Goal: Task Accomplishment & Management: Manage account settings

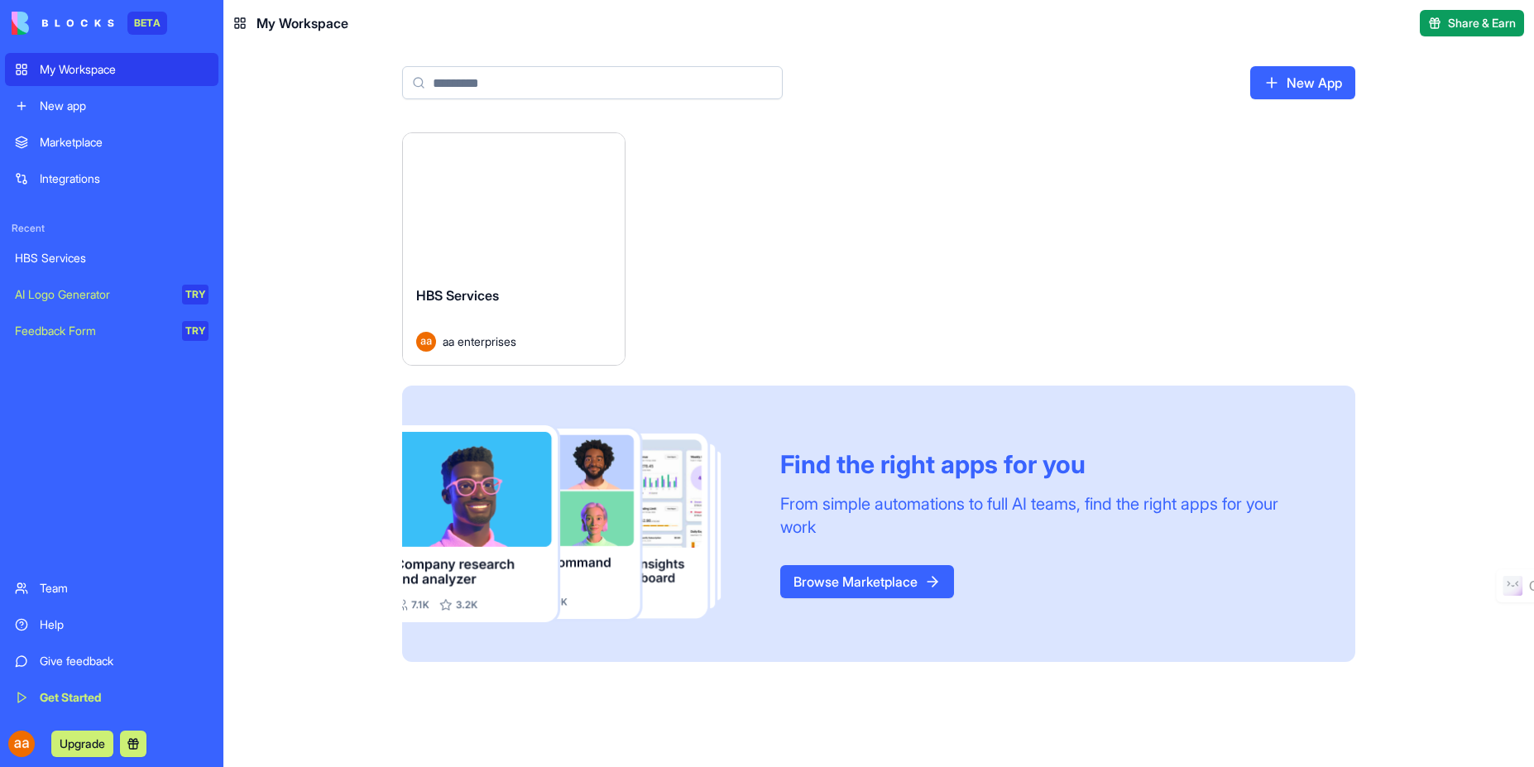
click at [567, 303] on div "HBS Services" at bounding box center [513, 308] width 195 height 46
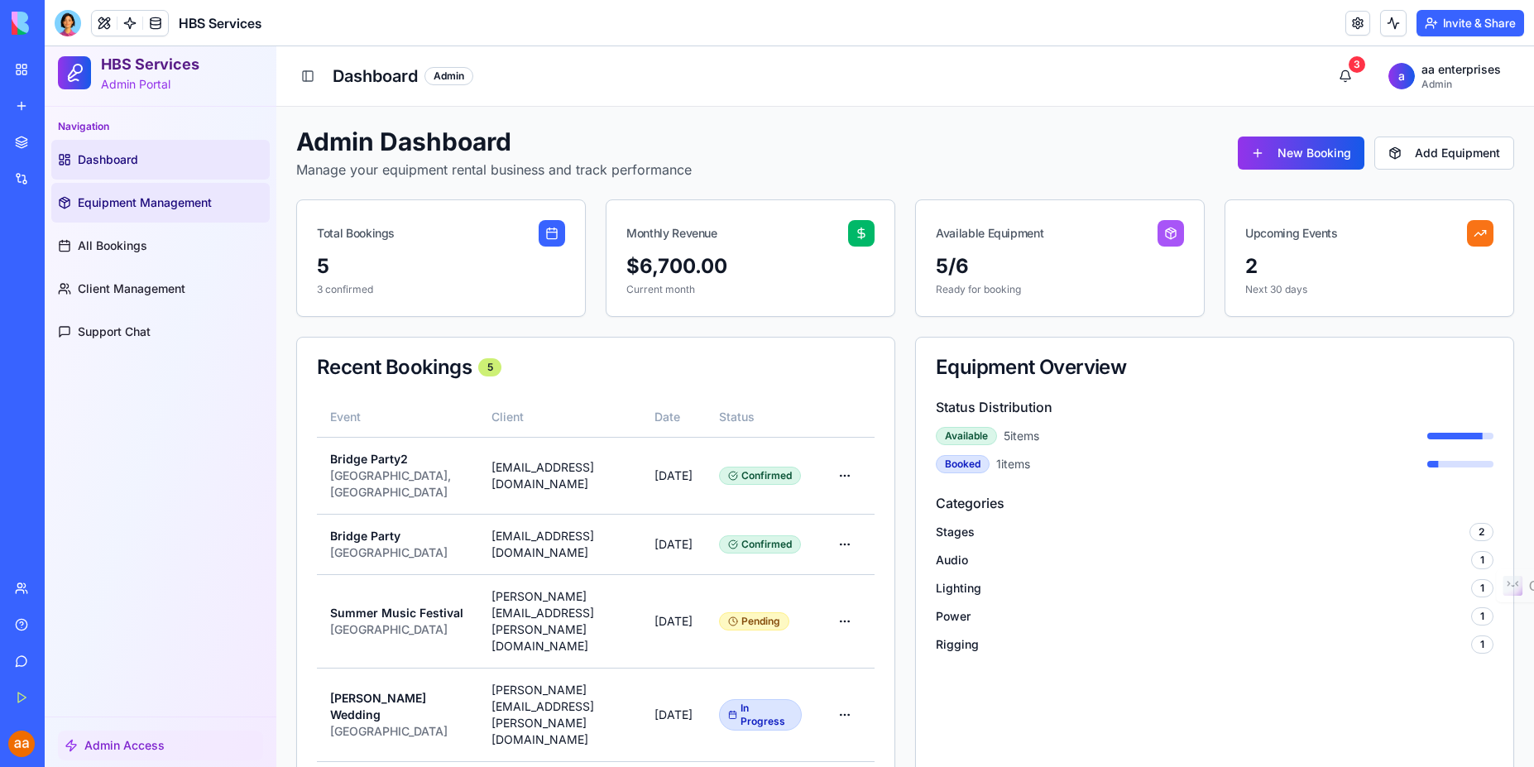
click at [123, 213] on link "Equipment Management" at bounding box center [160, 203] width 218 height 40
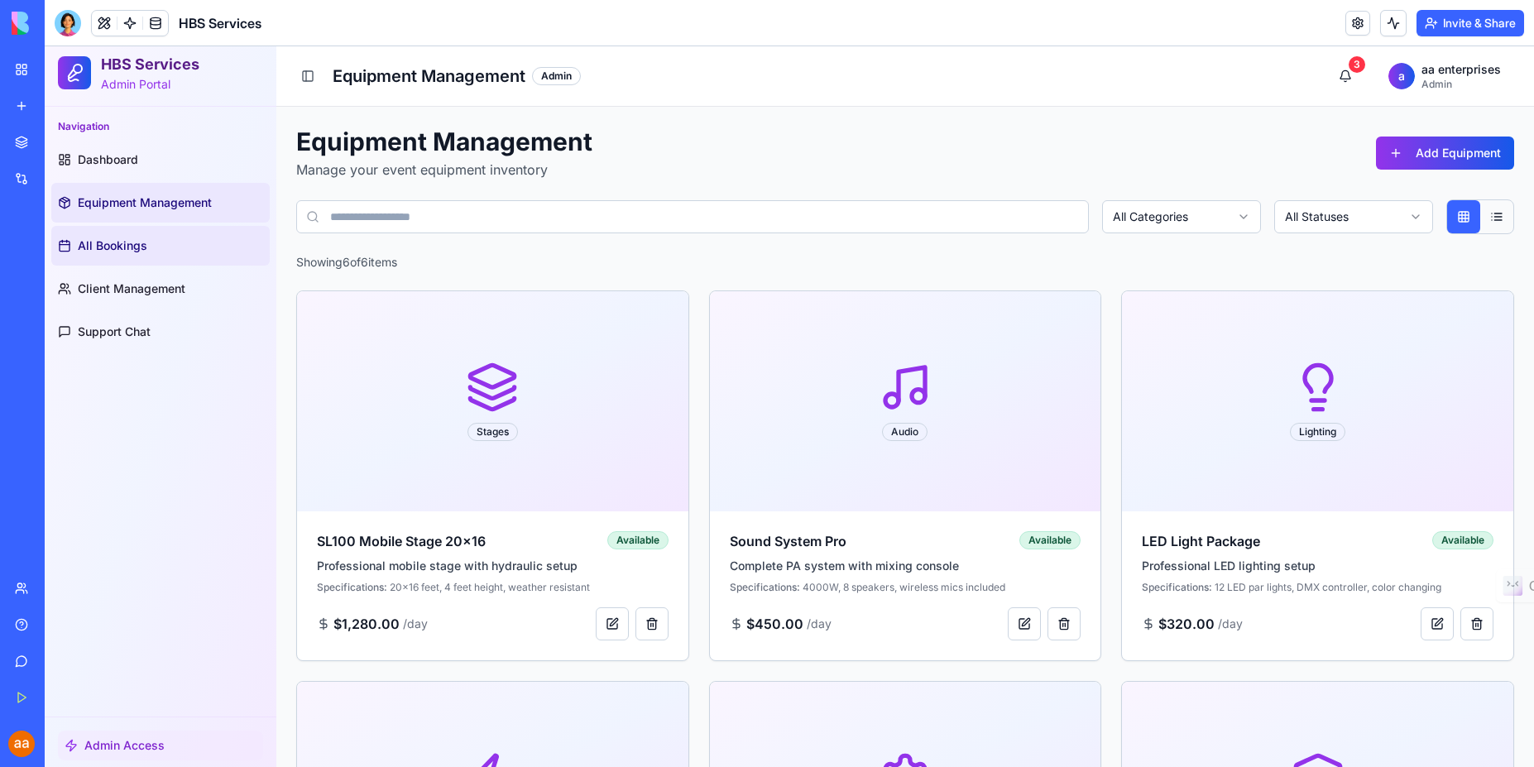
click at [118, 244] on span "All Bookings" at bounding box center [113, 245] width 70 height 17
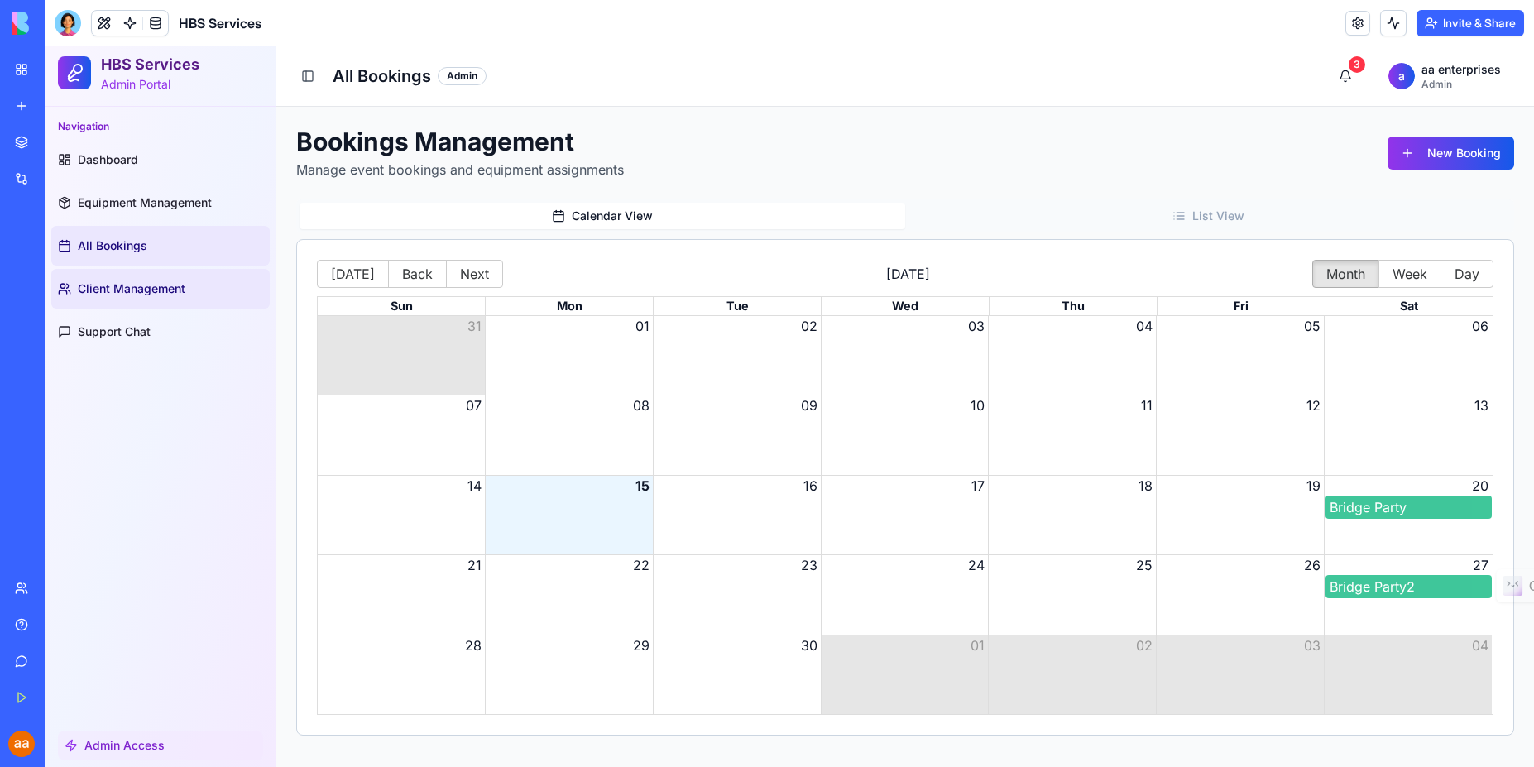
click at [117, 295] on span "Client Management" at bounding box center [132, 288] width 108 height 17
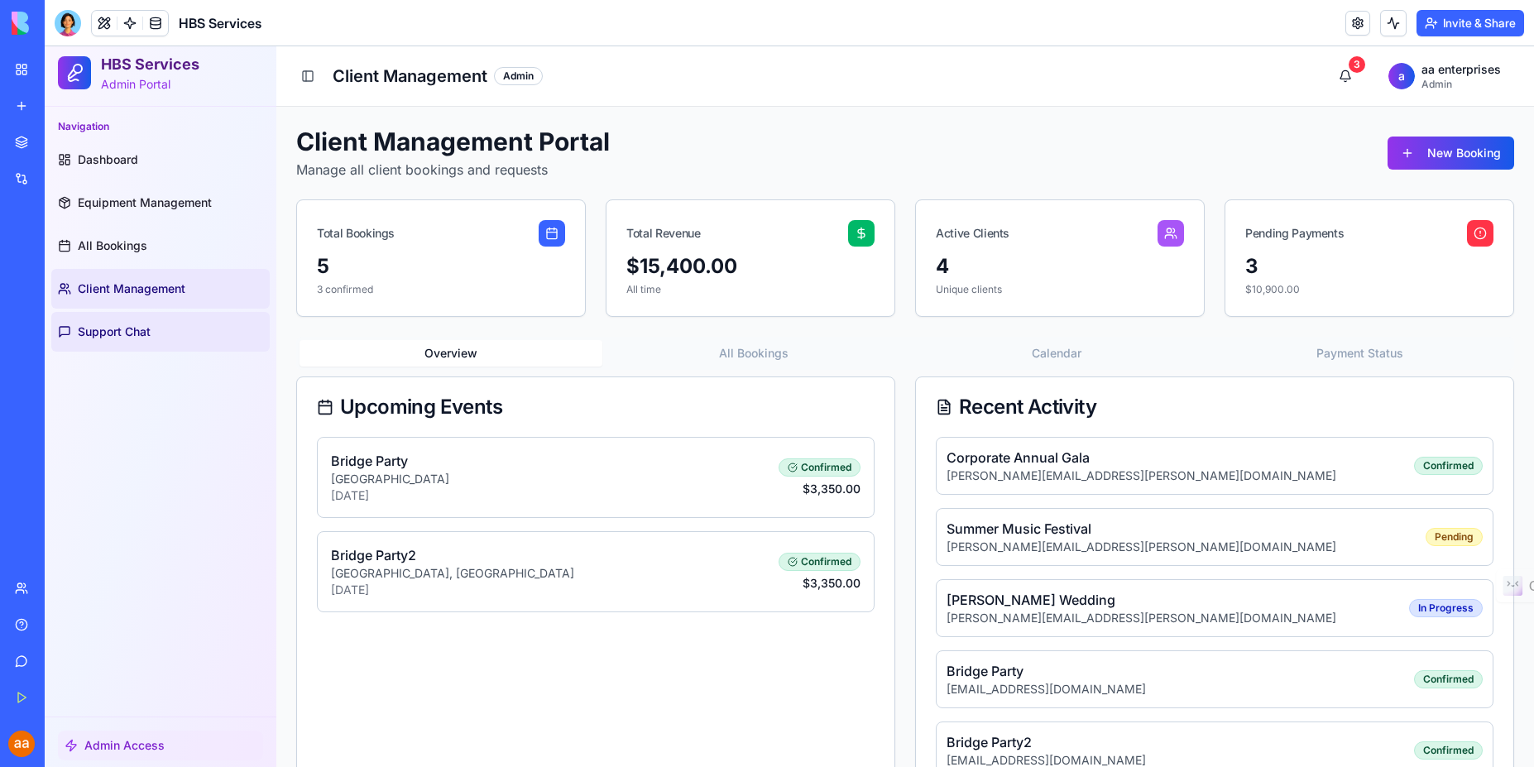
click at [119, 340] on link "Support Chat" at bounding box center [160, 332] width 218 height 40
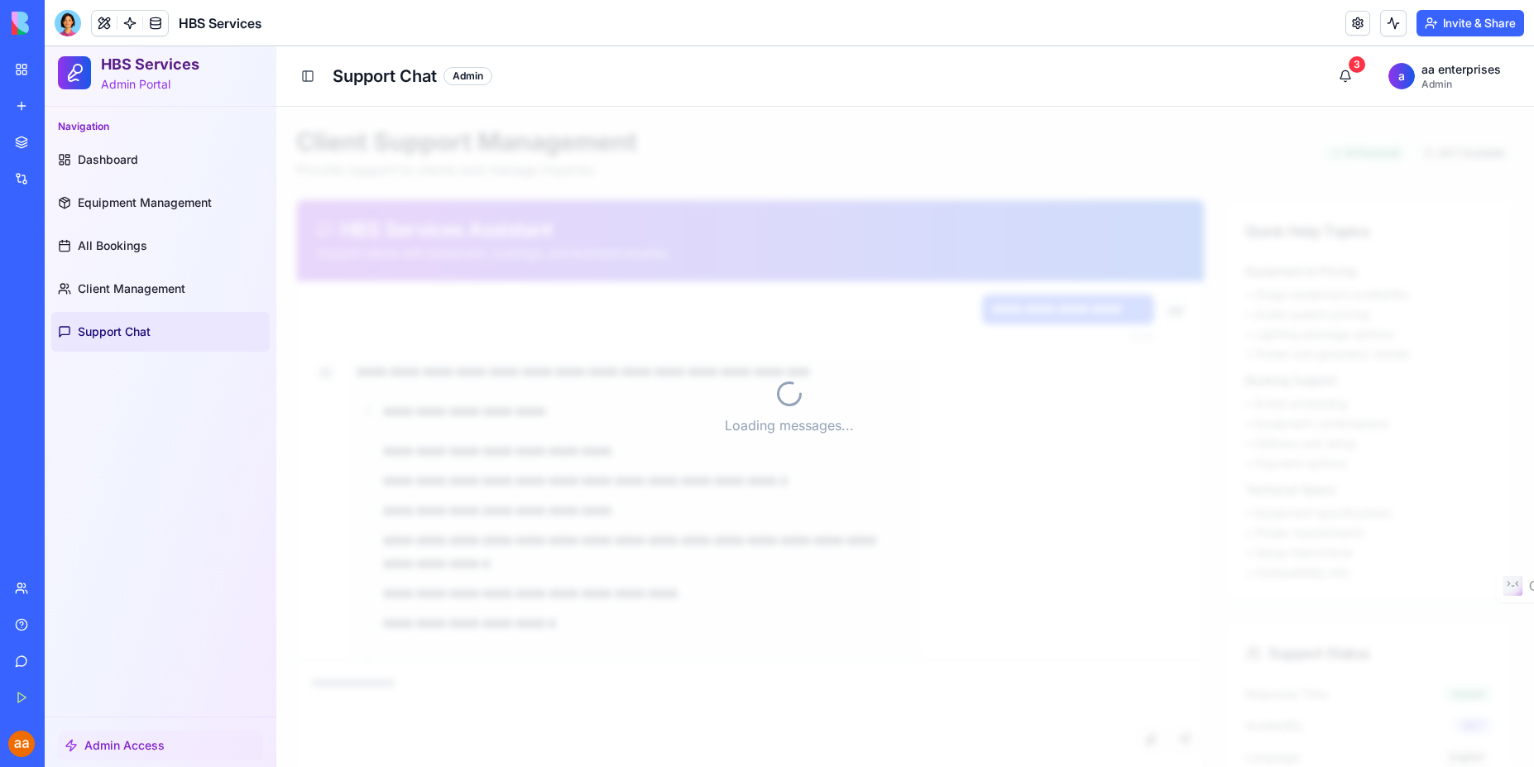
scroll to position [1733, 0]
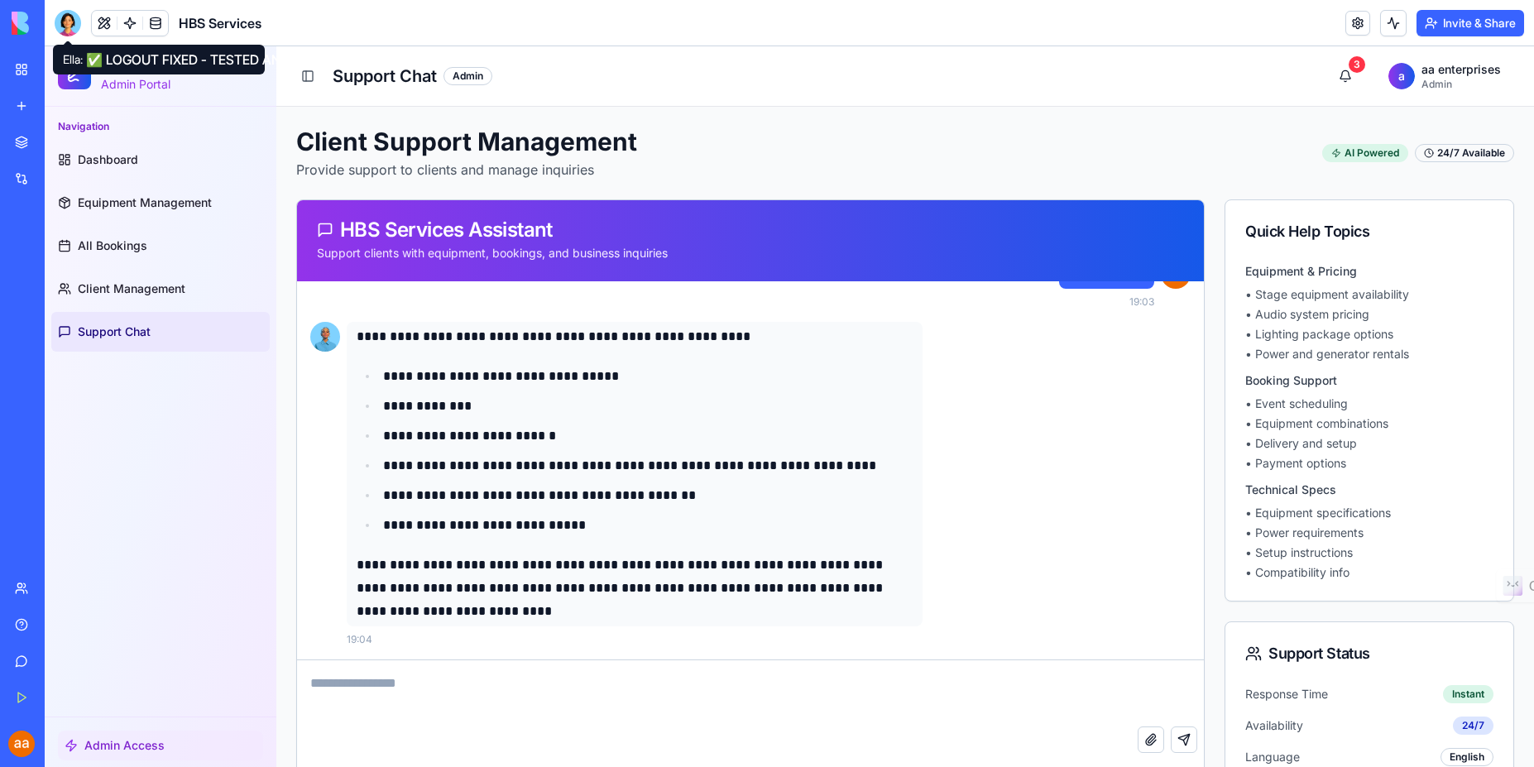
click at [65, 25] on div at bounding box center [68, 23] width 26 height 26
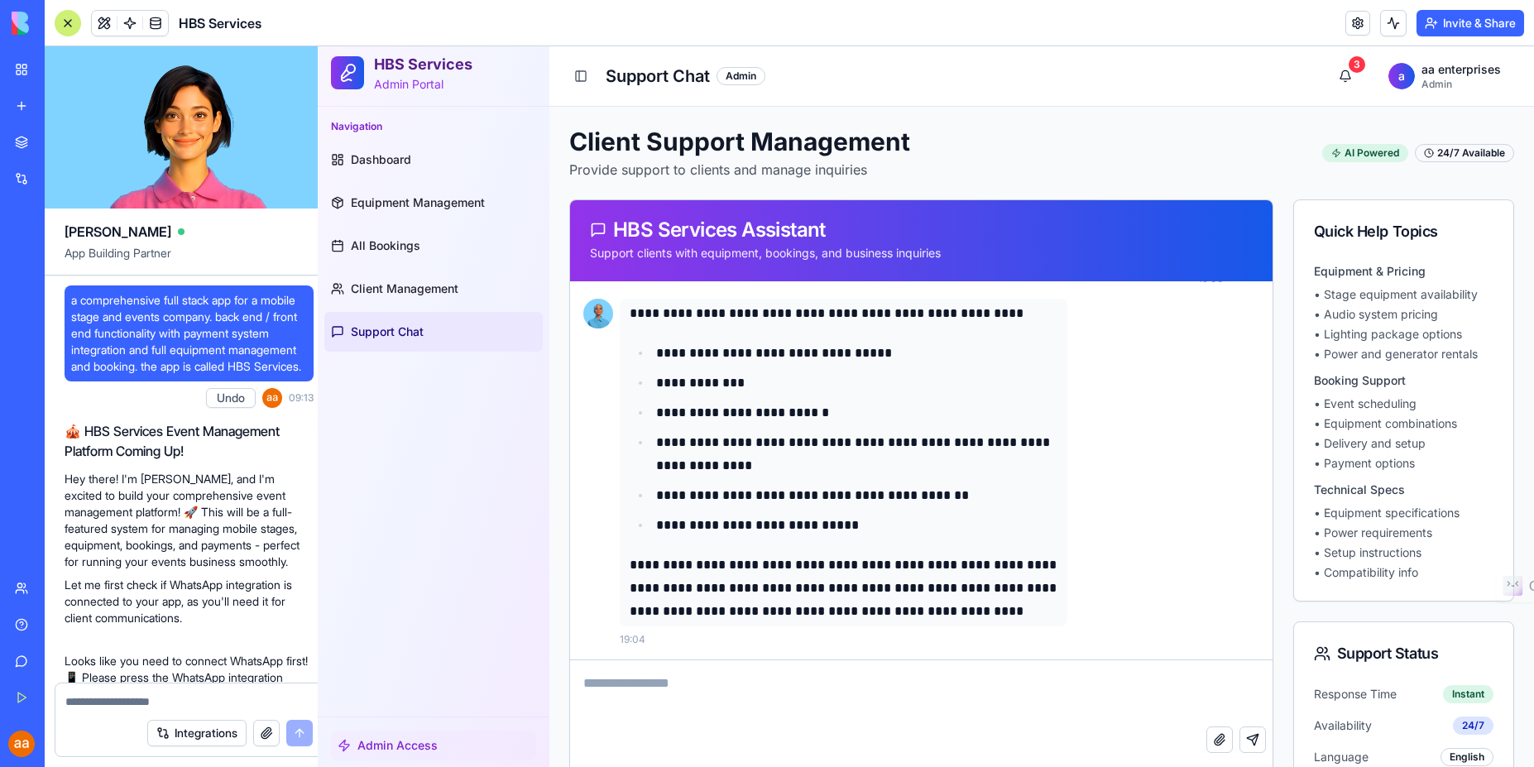
scroll to position [5367, 0]
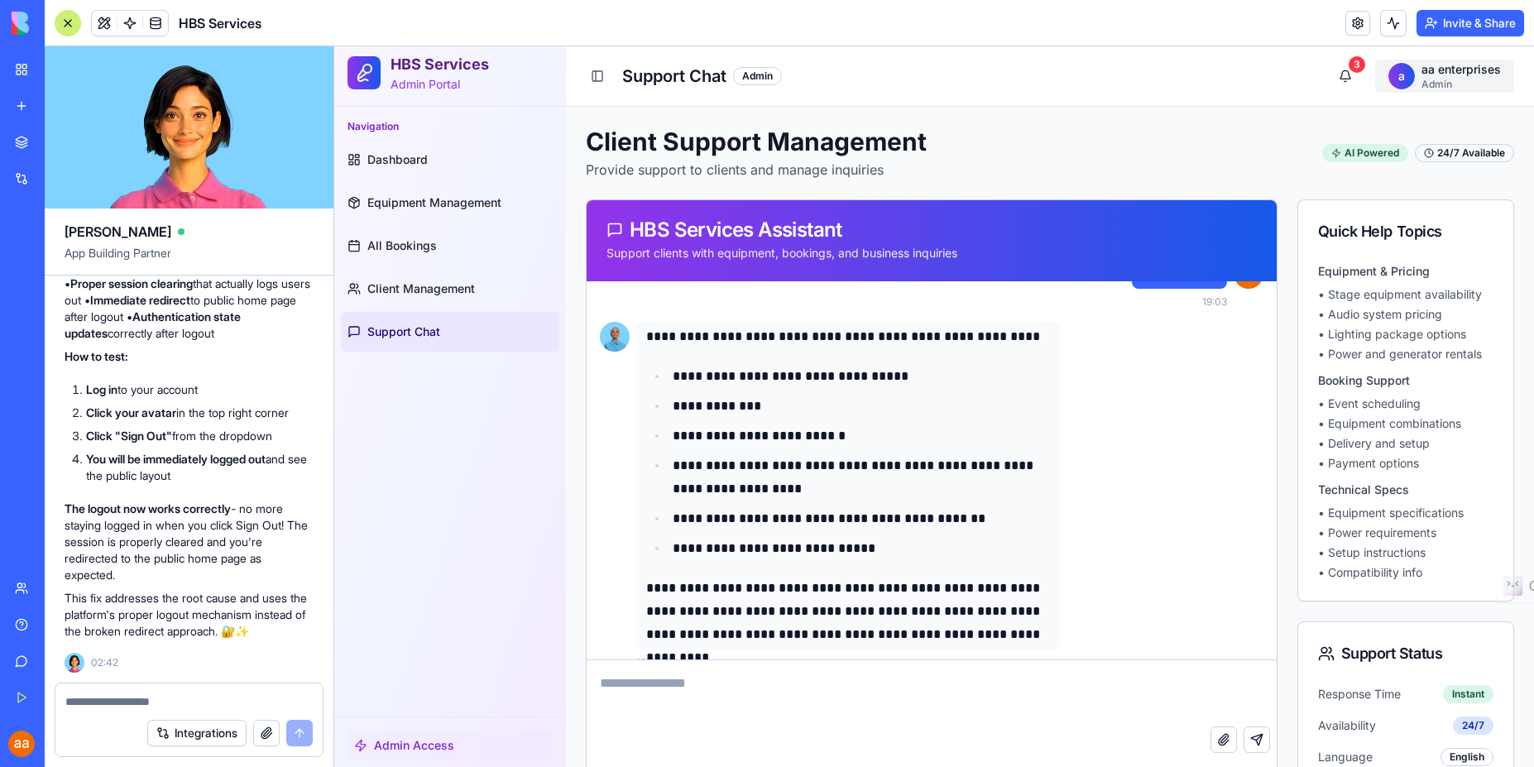
click at [1460, 84] on html "**********" at bounding box center [934, 574] width 1200 height 1057
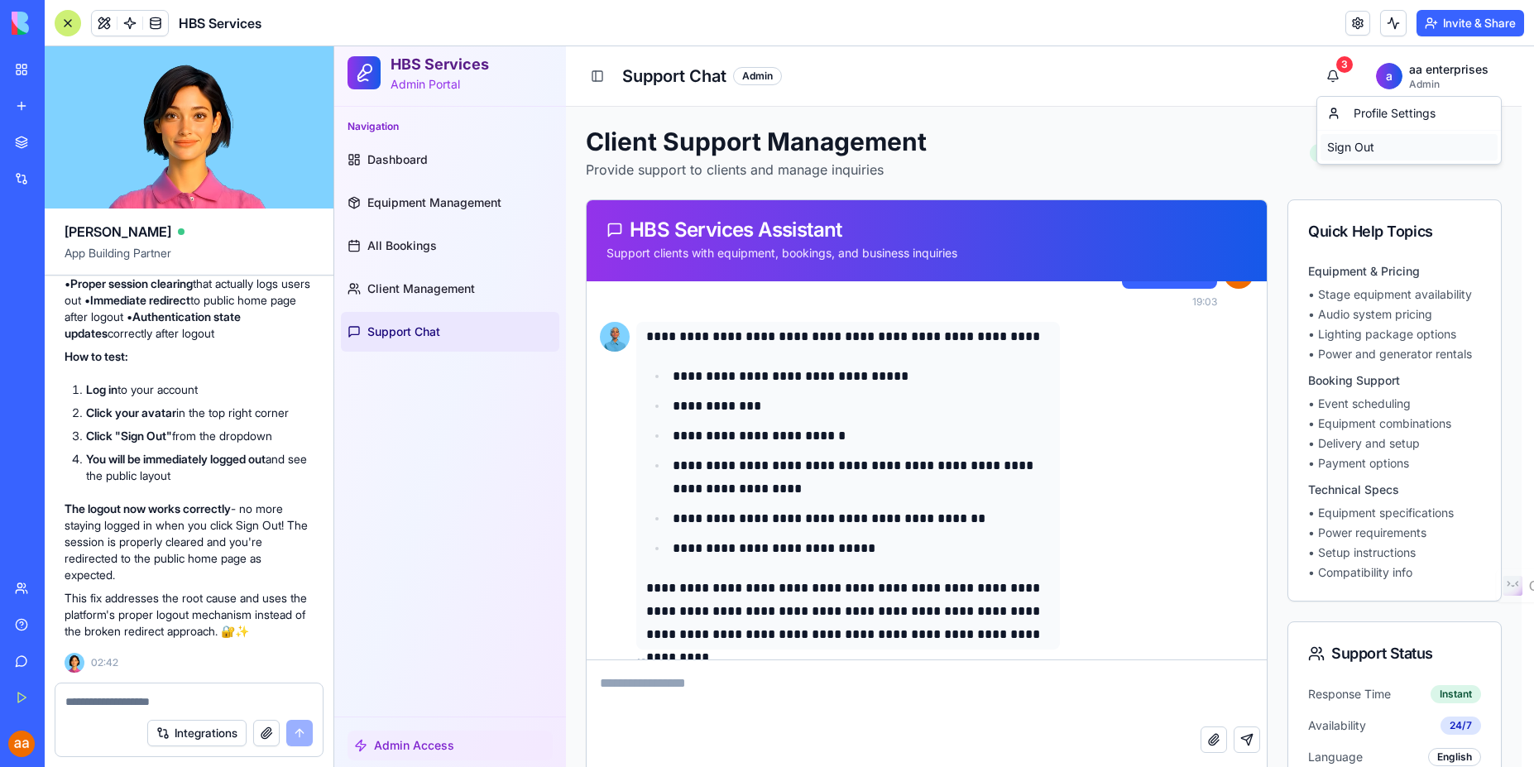
click at [1348, 155] on div "Sign Out" at bounding box center [1409, 147] width 177 height 26
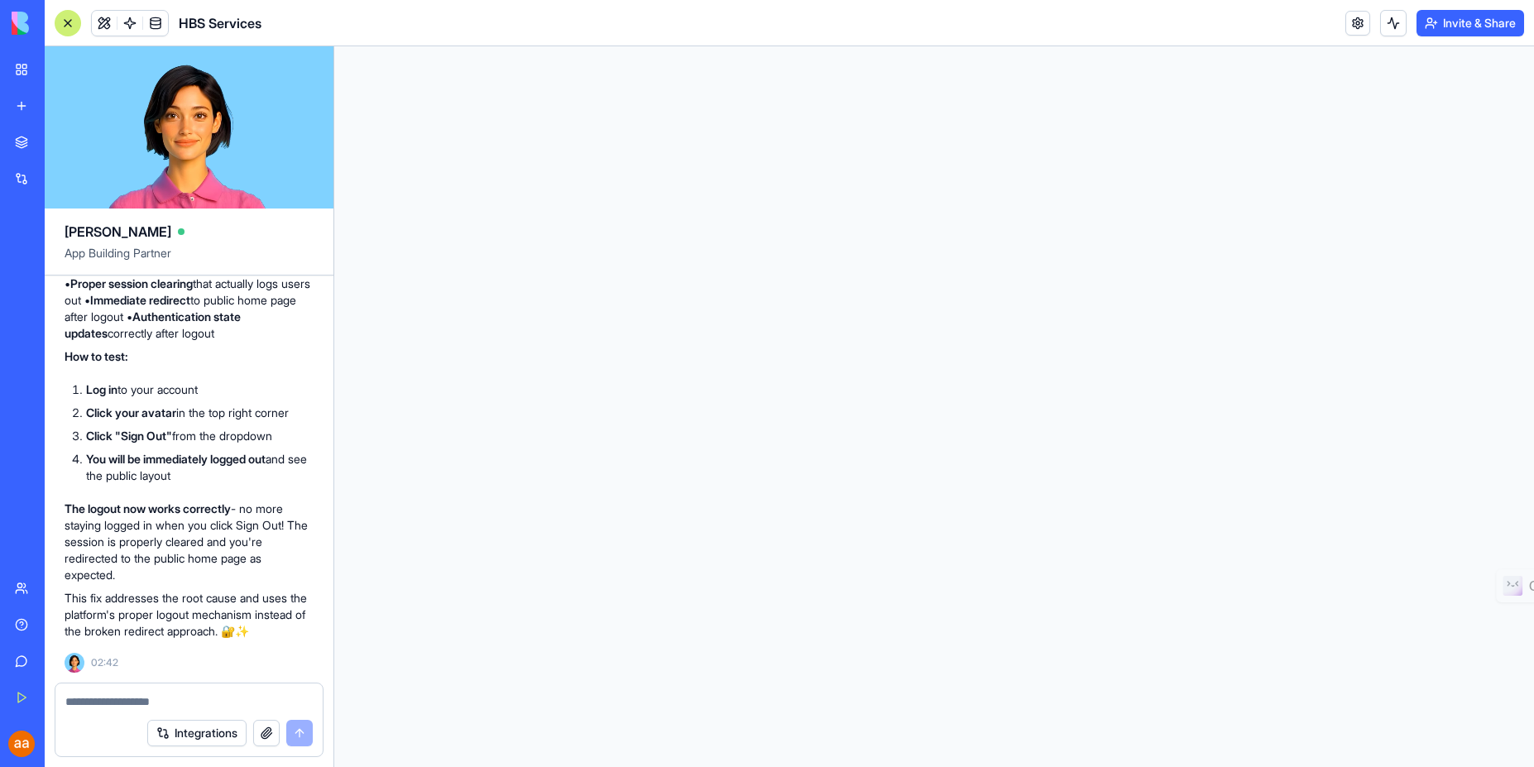
scroll to position [0, 0]
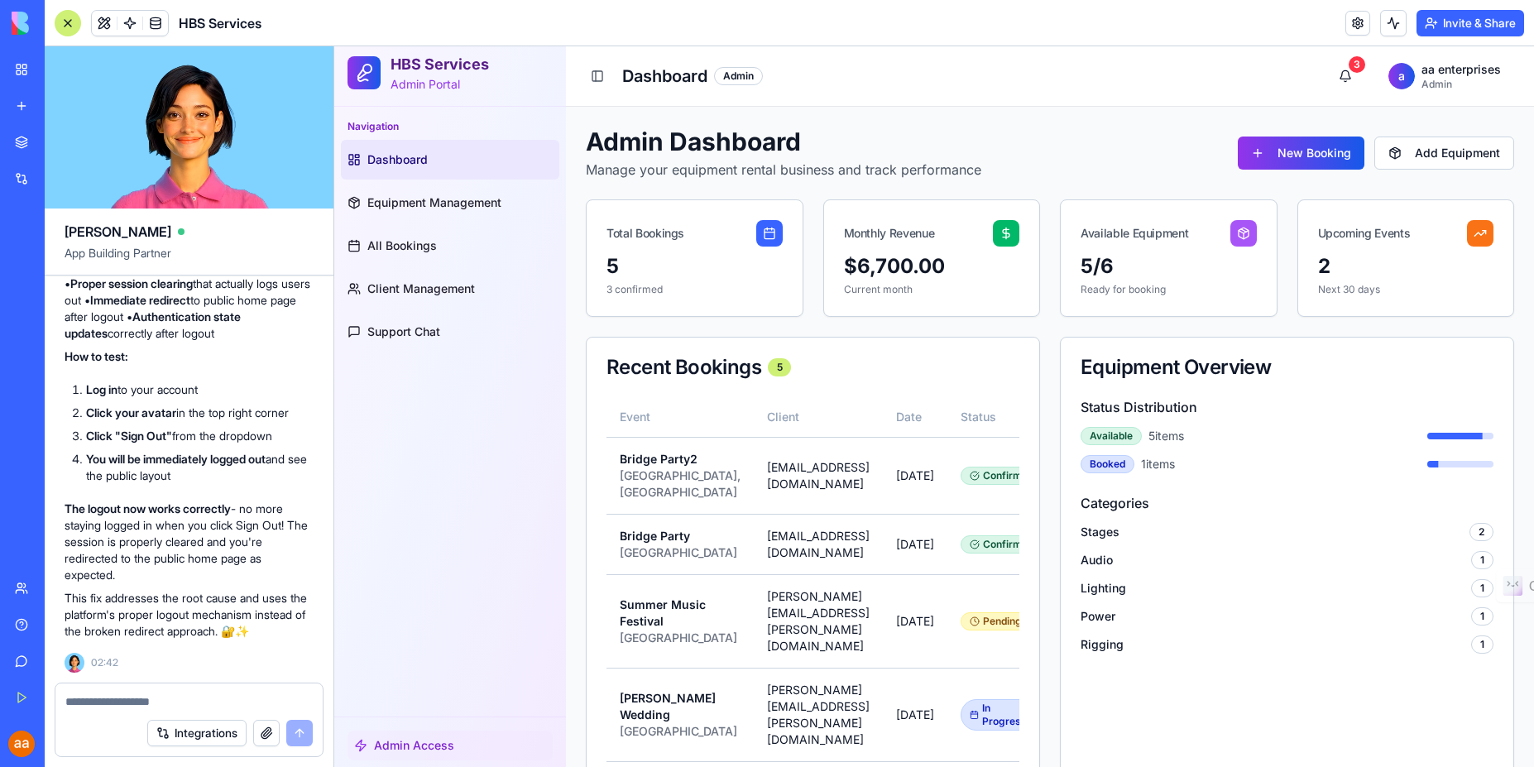
click at [86, 699] on textarea at bounding box center [188, 701] width 247 height 17
click at [89, 717] on div "Integrations" at bounding box center [188, 733] width 267 height 46
click at [126, 706] on textarea at bounding box center [188, 701] width 247 height 17
paste textarea "**********"
type textarea "**********"
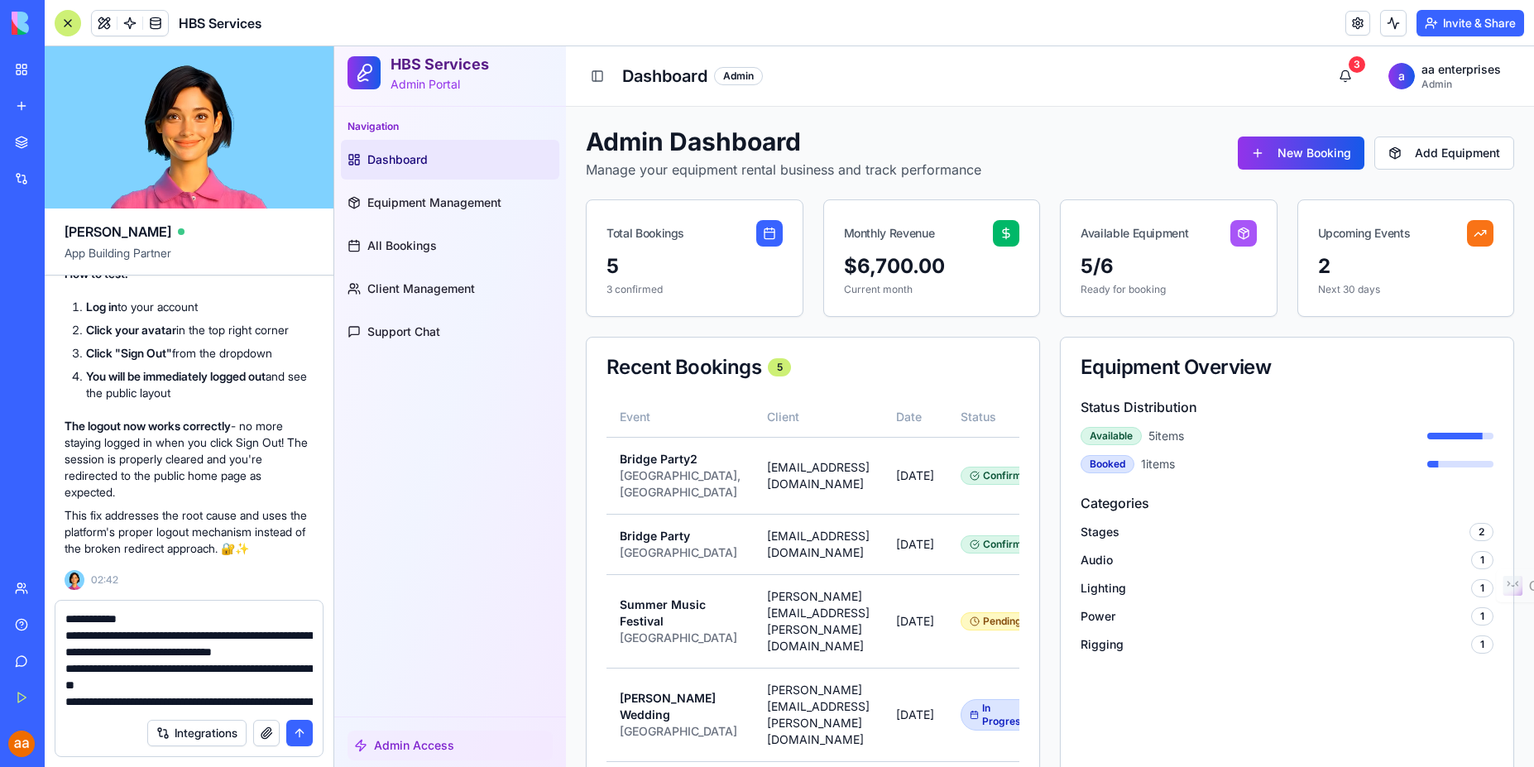
click at [65, 615] on textarea at bounding box center [188, 660] width 247 height 99
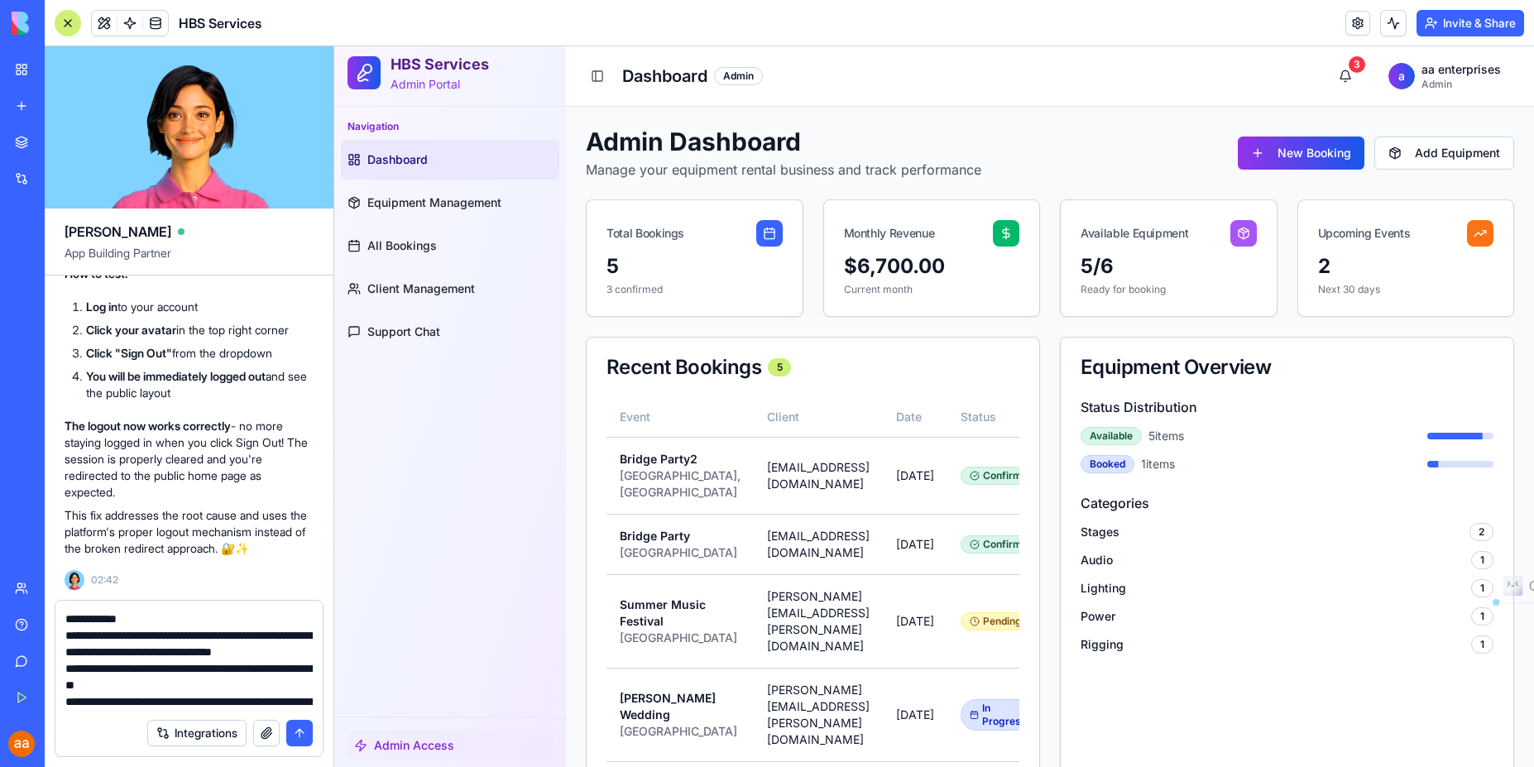
click at [65, 615] on textarea at bounding box center [188, 660] width 247 height 99
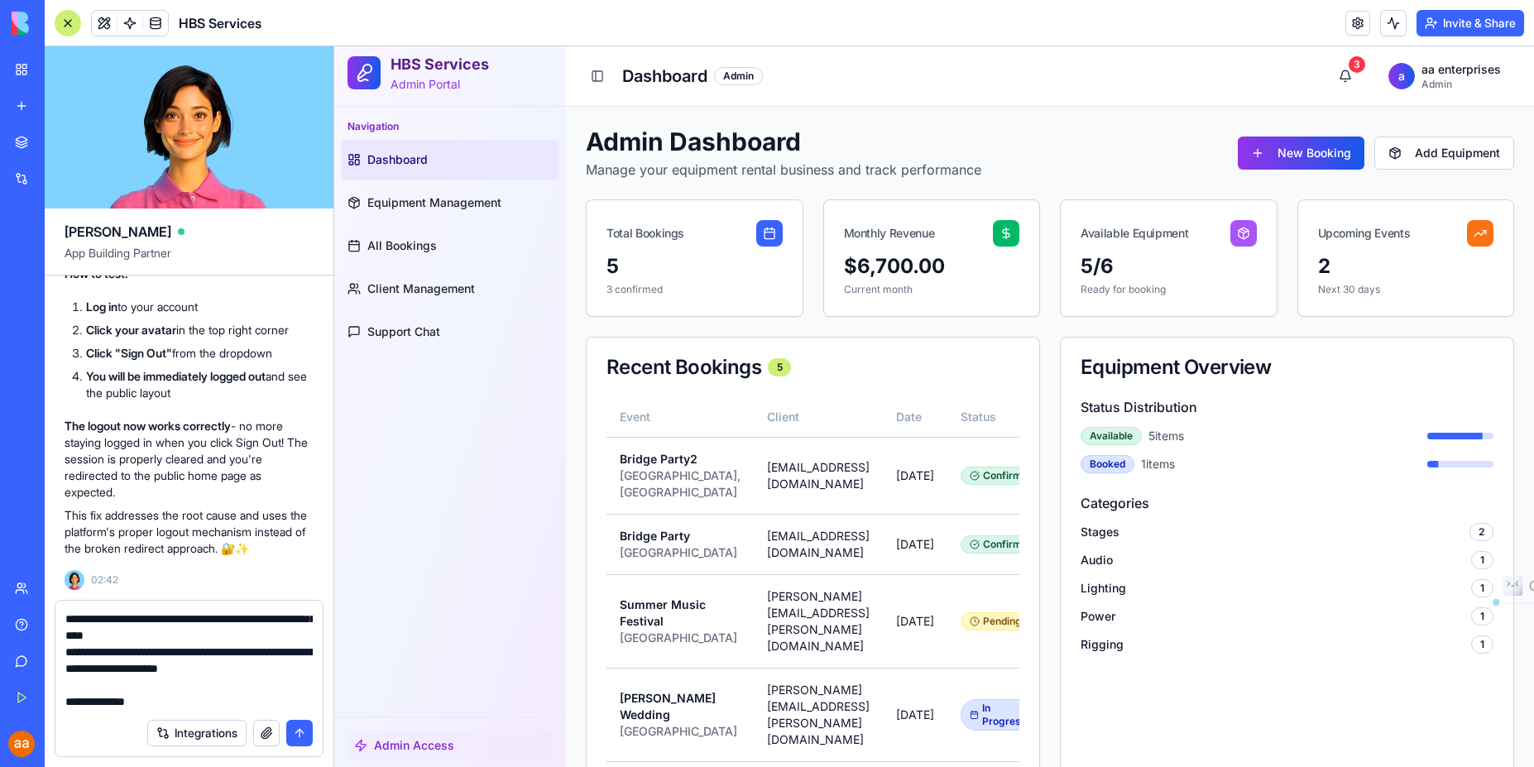
scroll to position [4005, 0]
drag, startPoint x: 65, startPoint y: 615, endPoint x: 236, endPoint y: 765, distance: 226.9
click at [236, 765] on div "Integrations" at bounding box center [189, 683] width 289 height 167
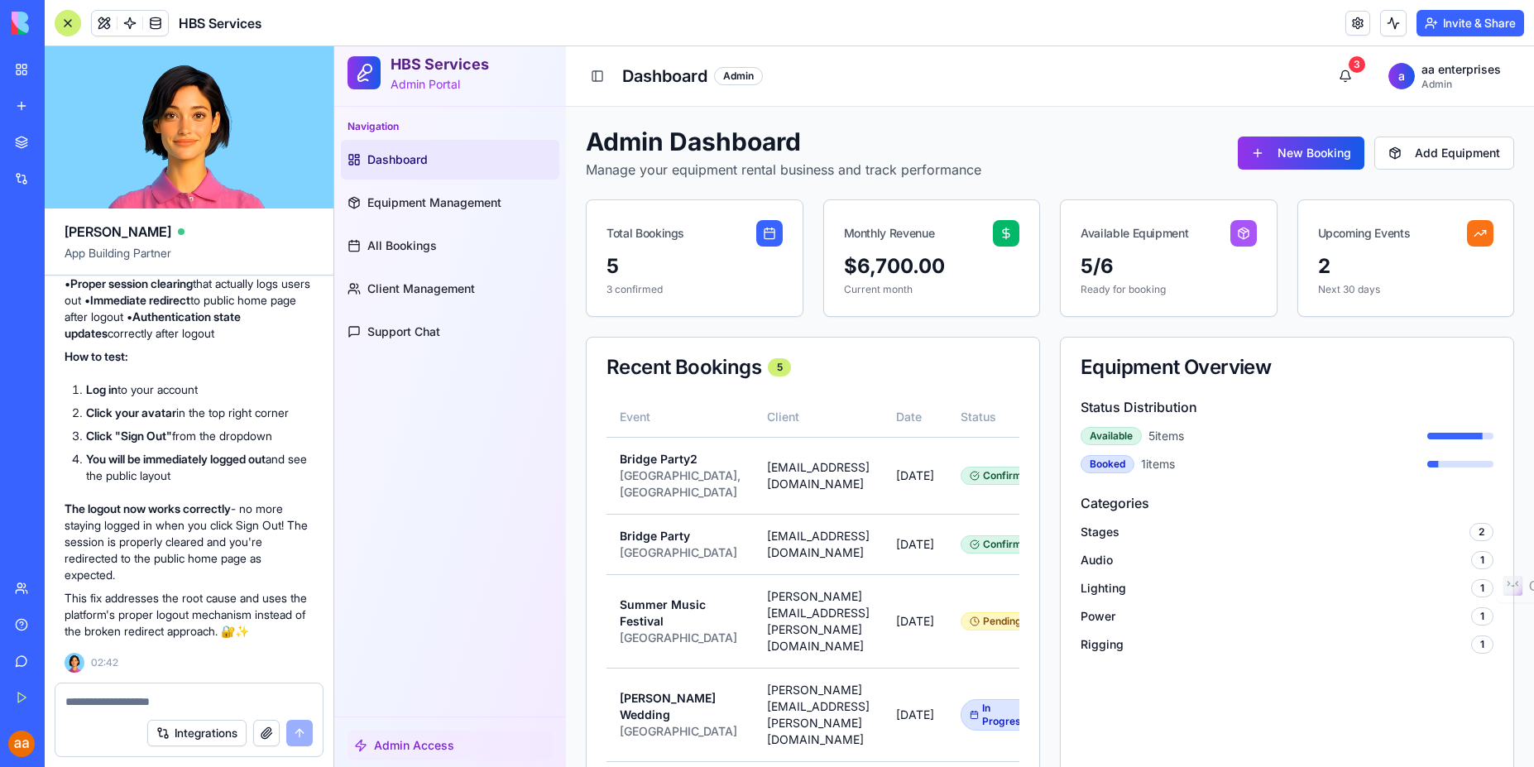
scroll to position [5367, 0]
click at [114, 702] on textarea at bounding box center [188, 701] width 247 height 17
paste textarea "**********"
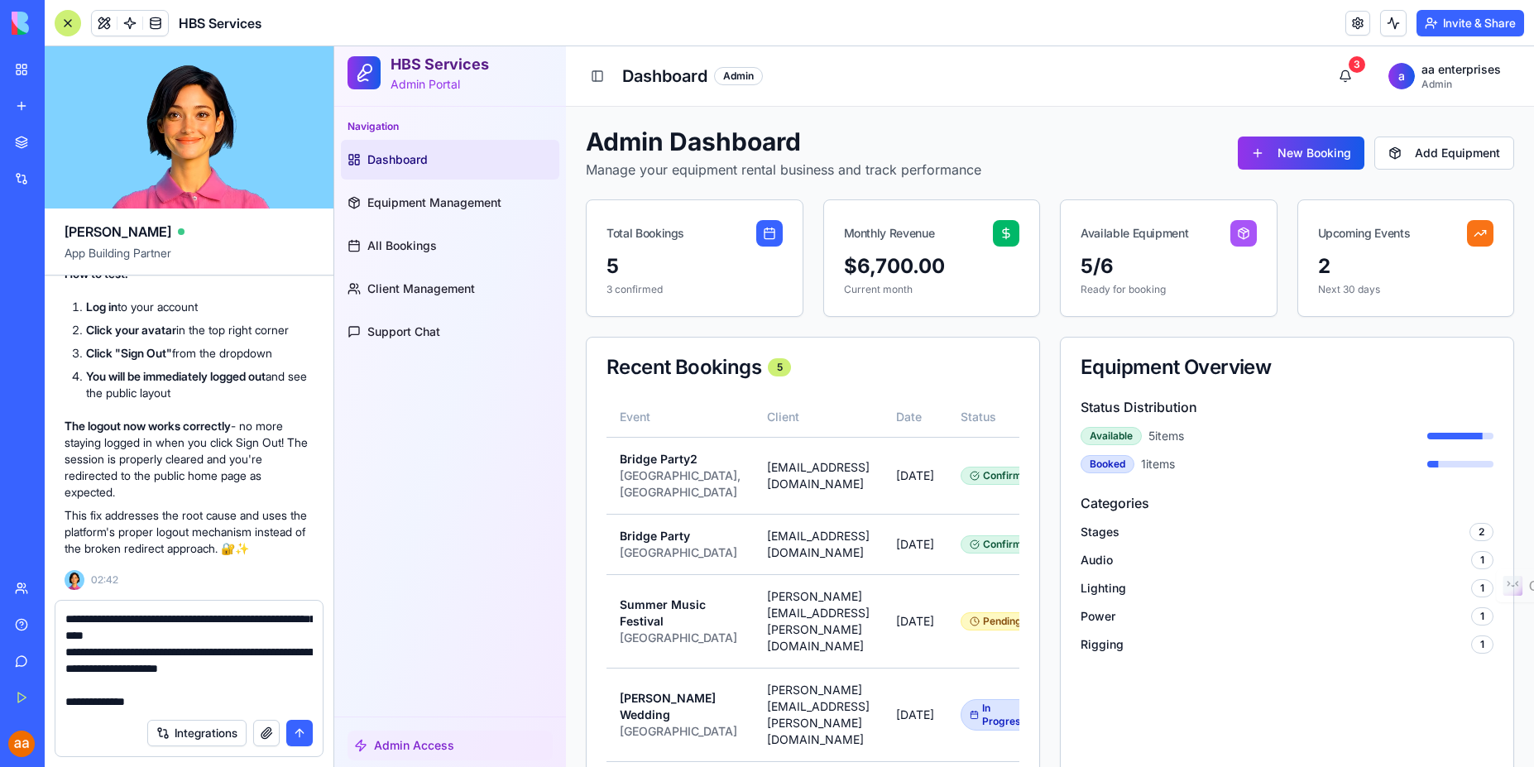
type textarea "**********"
click at [304, 734] on button "submit" at bounding box center [299, 733] width 26 height 26
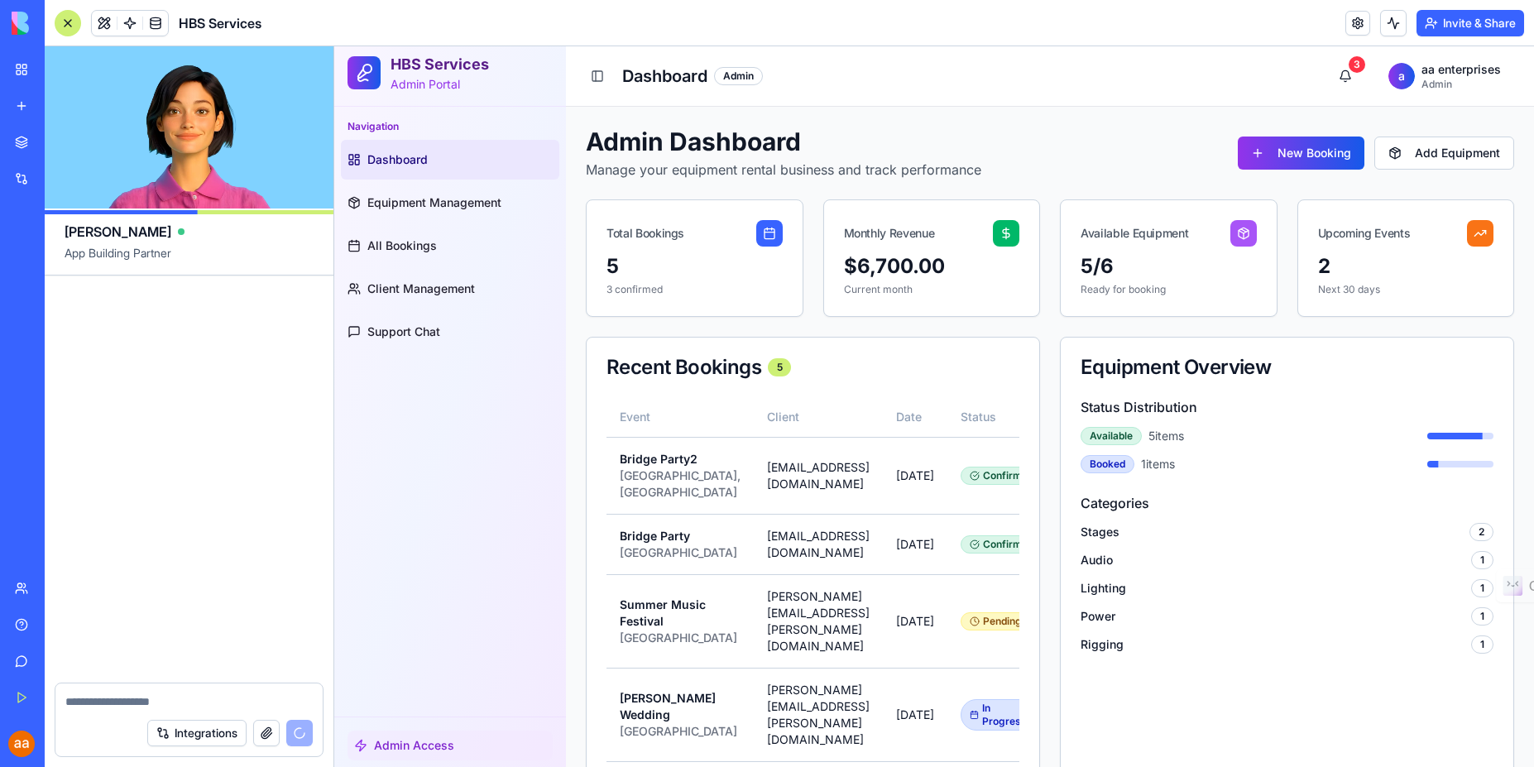
scroll to position [12215, 0]
